Goal: Task Accomplishment & Management: Manage account settings

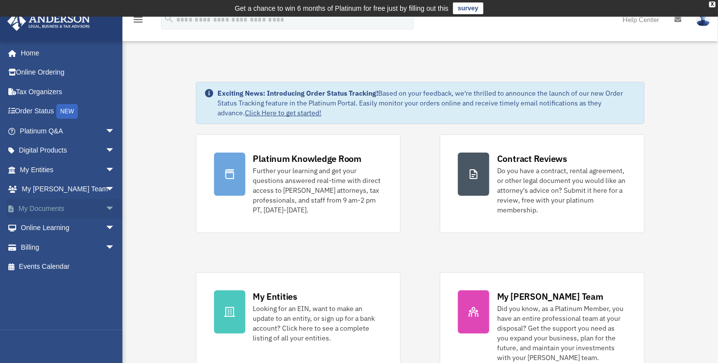
click at [55, 211] on link "My Documents arrow_drop_down" at bounding box center [68, 208] width 123 height 20
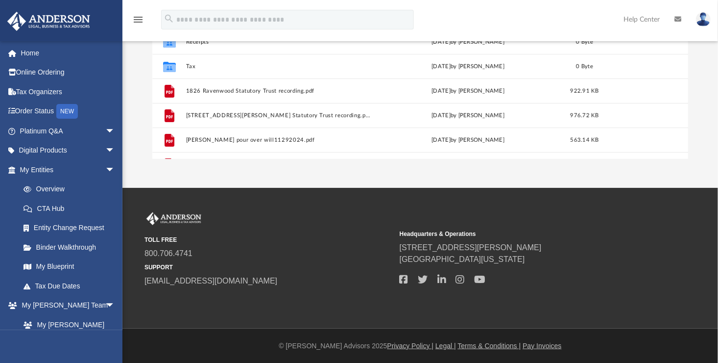
scroll to position [215, 529]
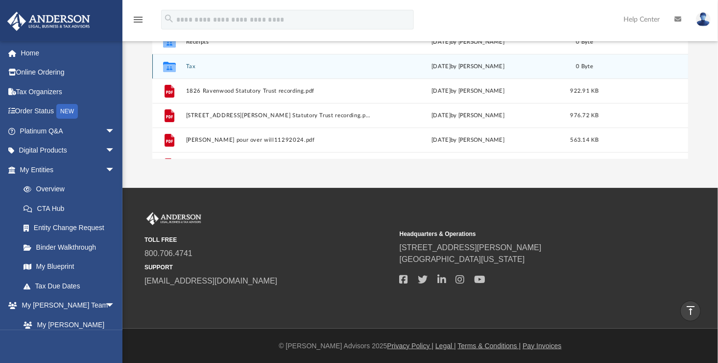
click at [191, 66] on button "Tax" at bounding box center [278, 66] width 185 height 6
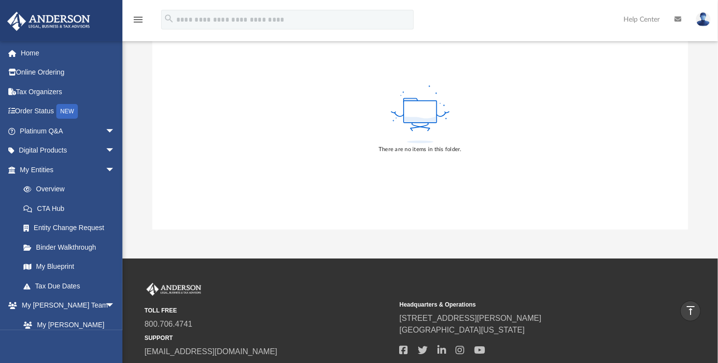
scroll to position [149, 0]
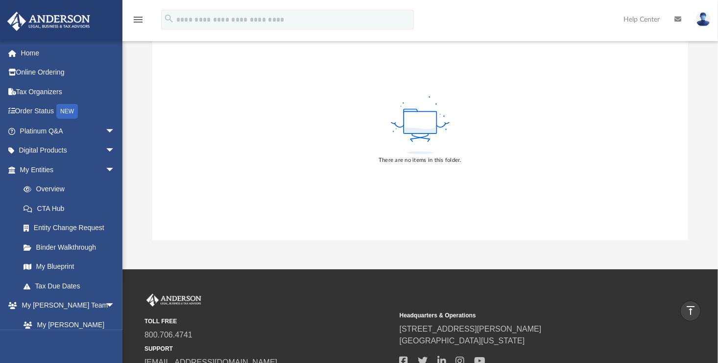
click at [419, 122] on rect at bounding box center [420, 122] width 33 height 22
click at [300, 124] on div "There are no items in this folder." at bounding box center [420, 129] width 536 height 222
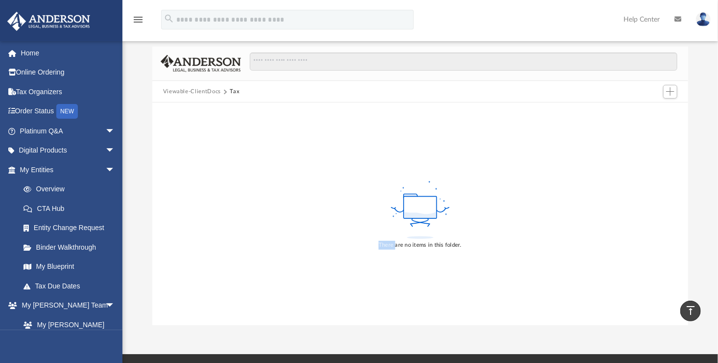
scroll to position [46, 0]
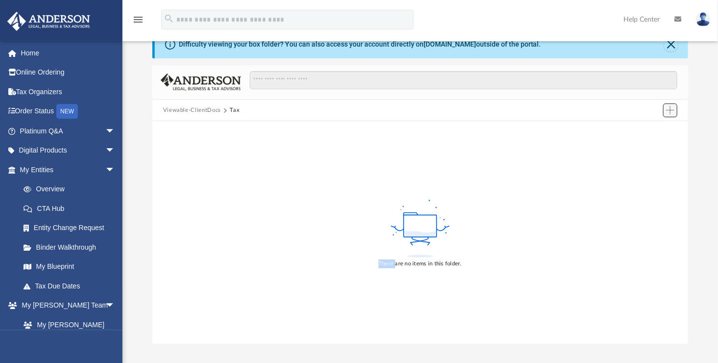
click at [669, 111] on span "Add" at bounding box center [670, 110] width 8 height 8
click at [511, 197] on div "There are no items in this folder." at bounding box center [420, 232] width 536 height 222
click at [414, 231] on icon at bounding box center [420, 232] width 31 height 5
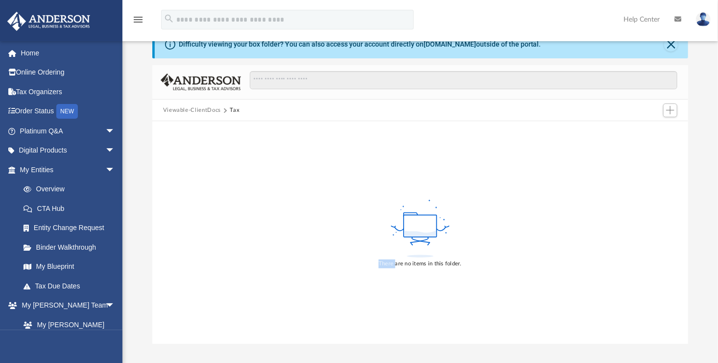
click at [414, 231] on icon at bounding box center [420, 232] width 31 height 5
click at [409, 219] on rect at bounding box center [420, 226] width 33 height 22
click at [668, 112] on span "Add" at bounding box center [670, 110] width 8 height 8
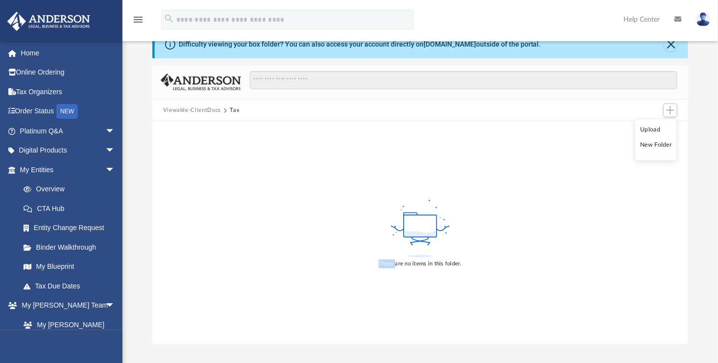
click at [632, 158] on div "There are no items in this folder." at bounding box center [420, 232] width 536 height 222
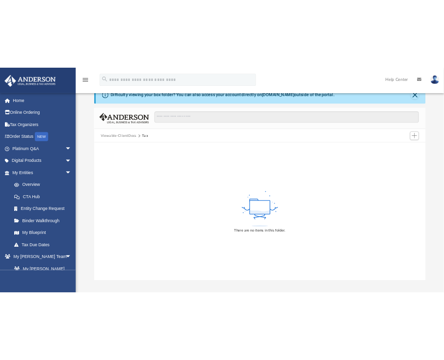
scroll to position [35, 0]
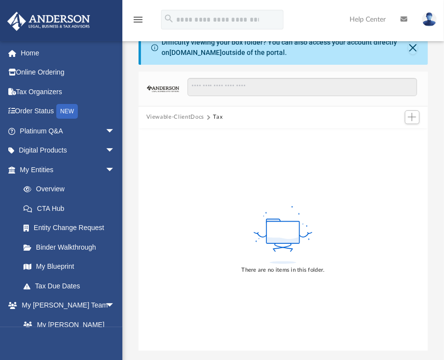
click at [392, 237] on div "There are no items in this folder." at bounding box center [284, 239] width 290 height 222
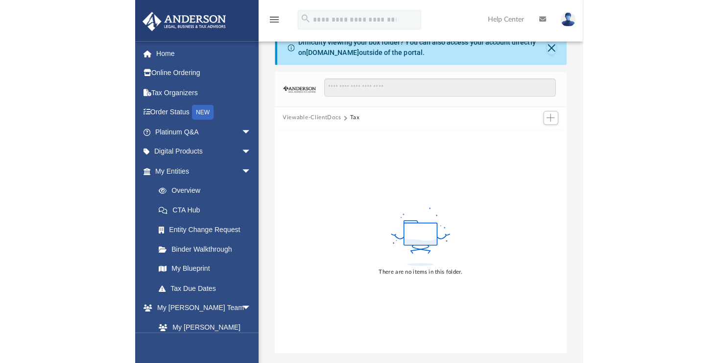
scroll to position [46, 0]
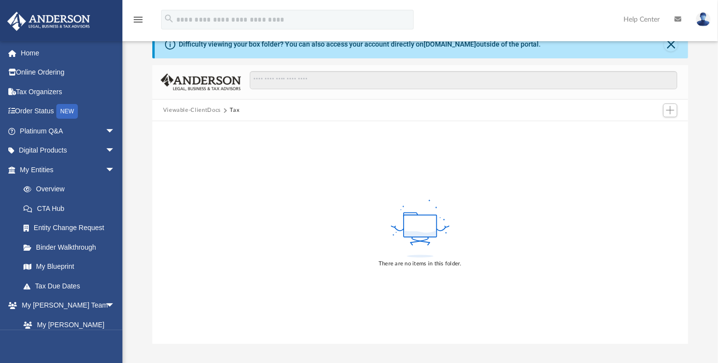
click at [295, 145] on div "There are no items in this folder." at bounding box center [420, 232] width 536 height 222
click at [430, 232] on icon at bounding box center [420, 232] width 31 height 5
click at [430, 232] on g at bounding box center [420, 228] width 58 height 58
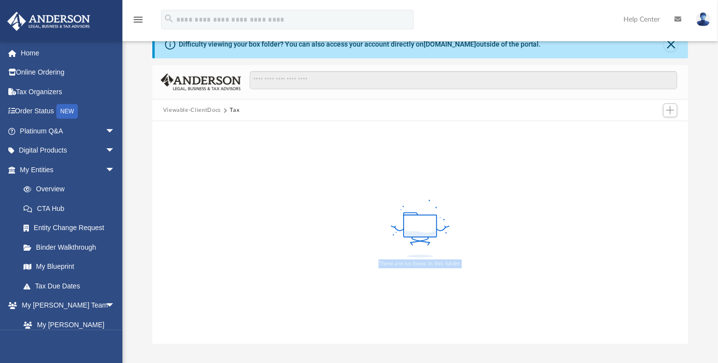
click at [409, 263] on div "There are no items in this folder." at bounding box center [420, 263] width 83 height 9
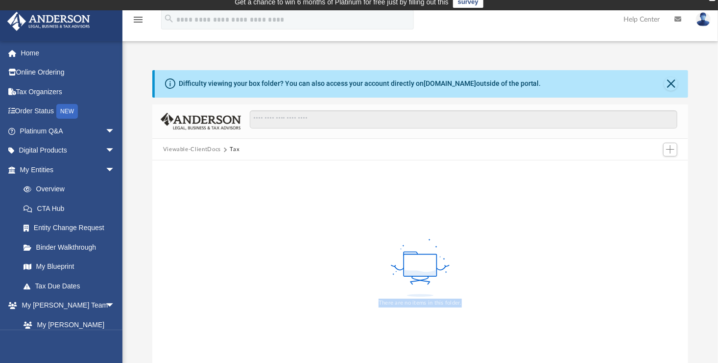
scroll to position [0, 0]
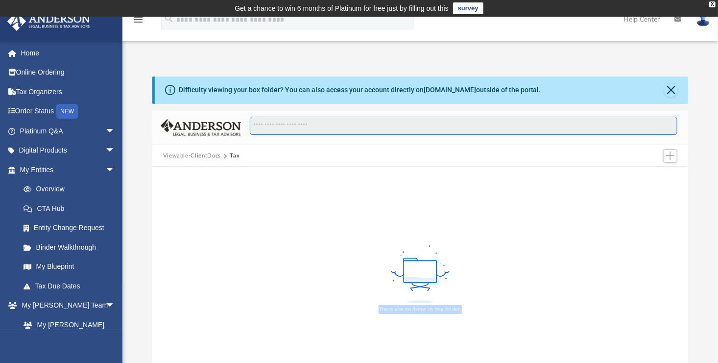
click at [332, 120] on input "Search files and folders" at bounding box center [464, 126] width 428 height 19
click at [320, 127] on input "Search files and folders" at bounding box center [464, 126] width 428 height 19
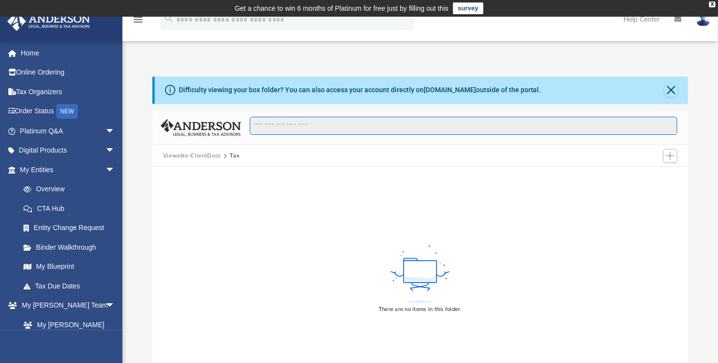
click at [320, 127] on input "Search files and folders" at bounding box center [464, 126] width 428 height 19
click at [293, 200] on div "There are no items in this folder." at bounding box center [420, 278] width 536 height 222
click at [667, 154] on span "Add" at bounding box center [670, 155] width 8 height 8
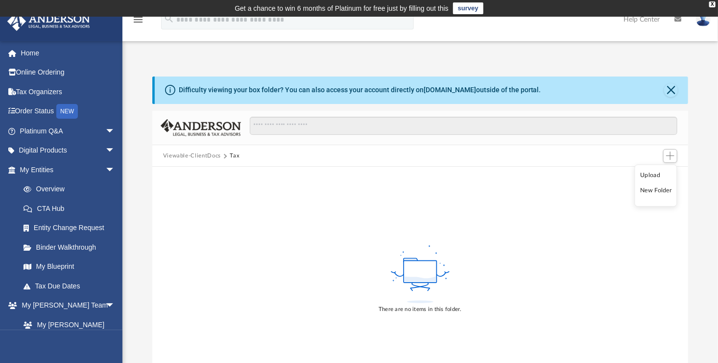
click at [649, 178] on li "Upload" at bounding box center [656, 175] width 31 height 10
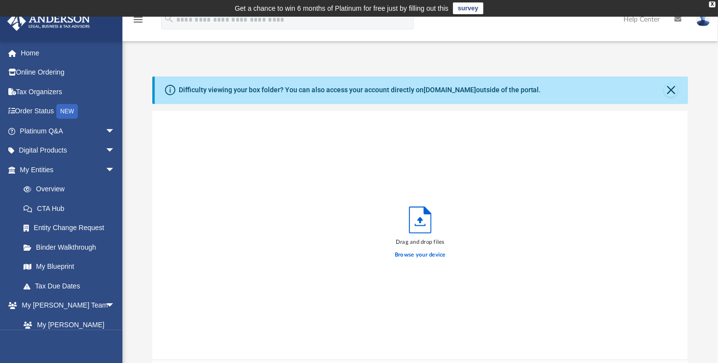
scroll to position [241, 529]
click at [406, 253] on label "Browse your device" at bounding box center [420, 254] width 51 height 9
click at [0, 0] on input "Browse your device" at bounding box center [0, 0] width 0 height 0
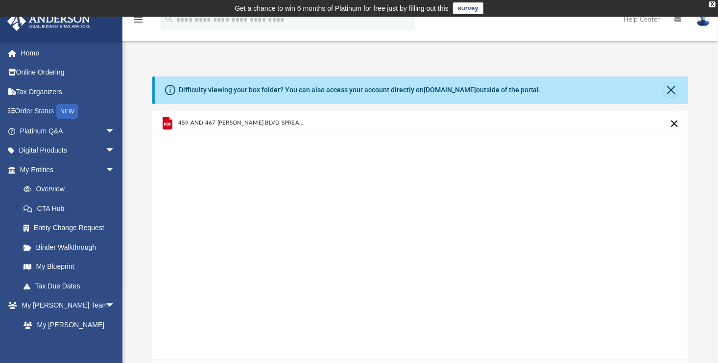
scroll to position [230, 0]
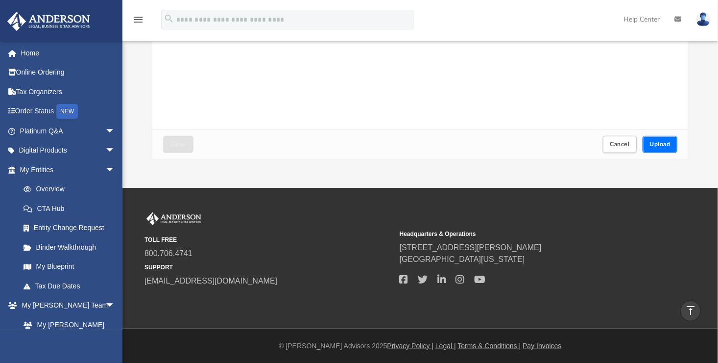
click at [654, 145] on span "Upload" at bounding box center [660, 144] width 21 height 6
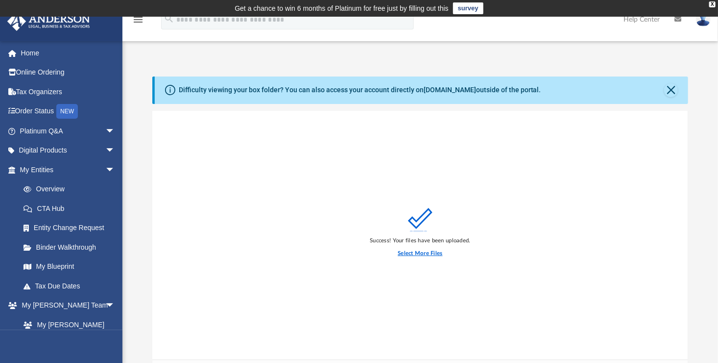
click at [418, 254] on label "Select More Files" at bounding box center [420, 253] width 45 height 9
click at [0, 0] on input "Select More Files" at bounding box center [0, 0] width 0 height 0
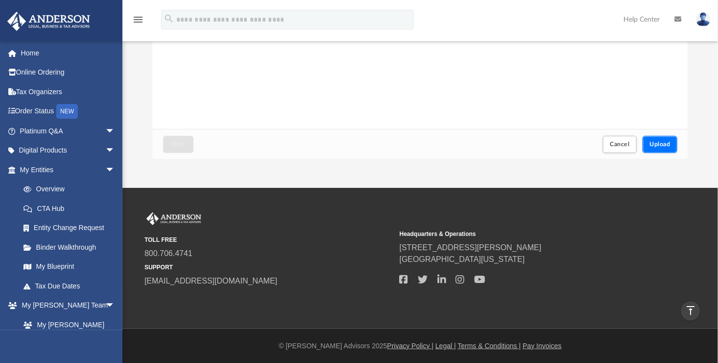
click at [653, 144] on span "Upload" at bounding box center [660, 144] width 21 height 6
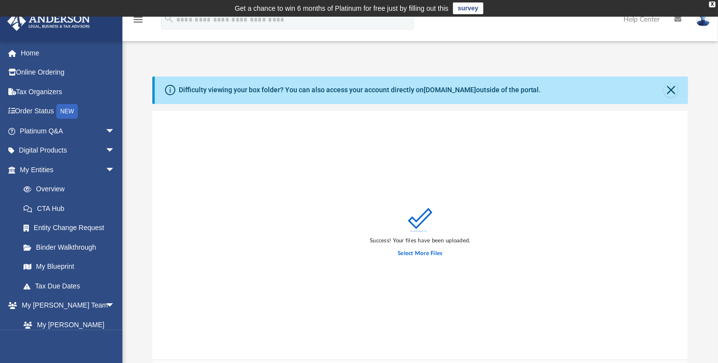
click at [257, 232] on div "Success! Your files have been uploaded. Select More Files" at bounding box center [420, 235] width 536 height 249
click at [675, 94] on button "Close" at bounding box center [671, 90] width 14 height 14
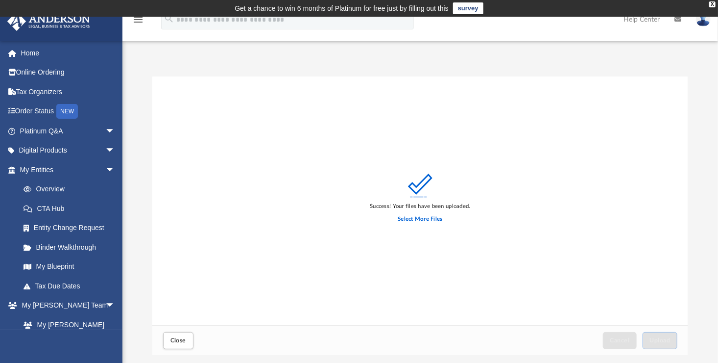
scroll to position [196, 0]
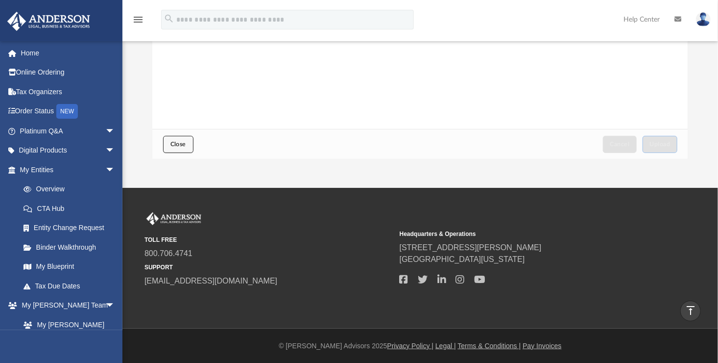
click at [169, 136] on button "Close" at bounding box center [178, 144] width 30 height 17
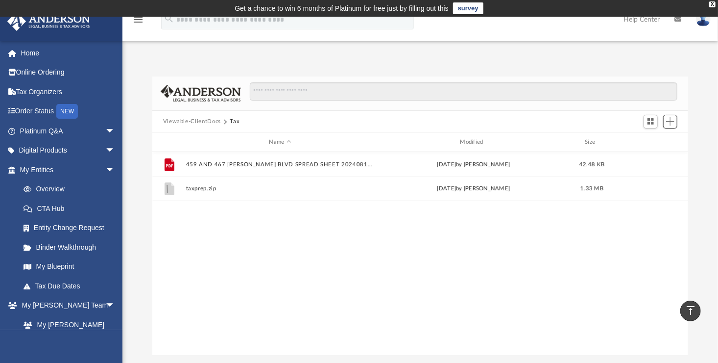
scroll to position [215, 529]
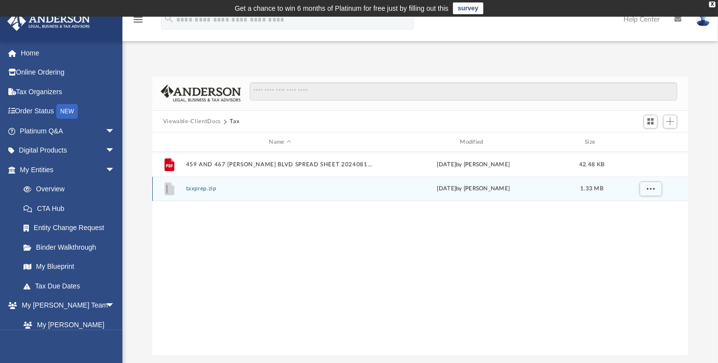
click at [204, 187] on button "taxprep.zip" at bounding box center [280, 189] width 189 height 6
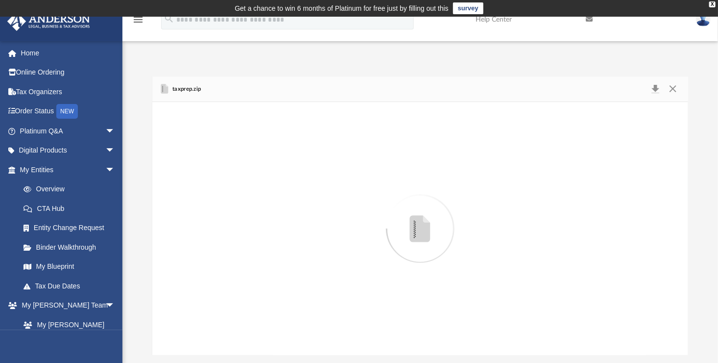
click at [204, 187] on div "Preview" at bounding box center [420, 228] width 536 height 253
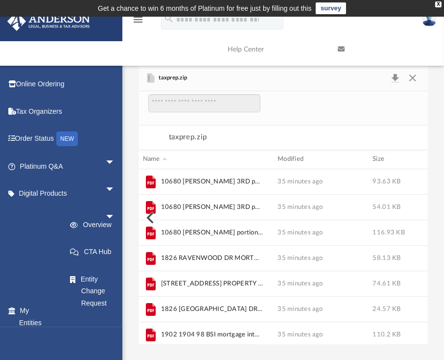
scroll to position [8, 8]
